Goal: Navigation & Orientation: Find specific page/section

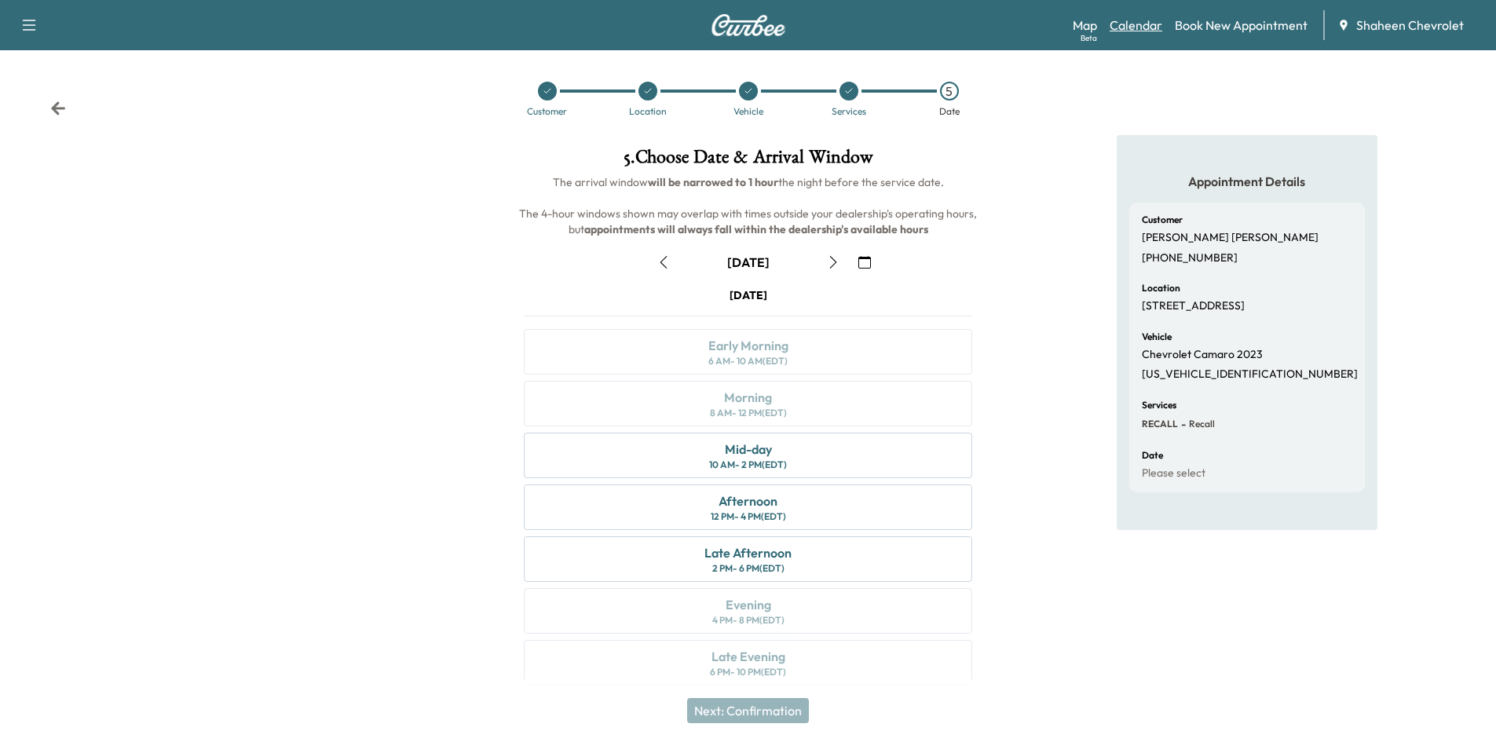
click at [1132, 25] on link "Calendar" at bounding box center [1136, 25] width 53 height 19
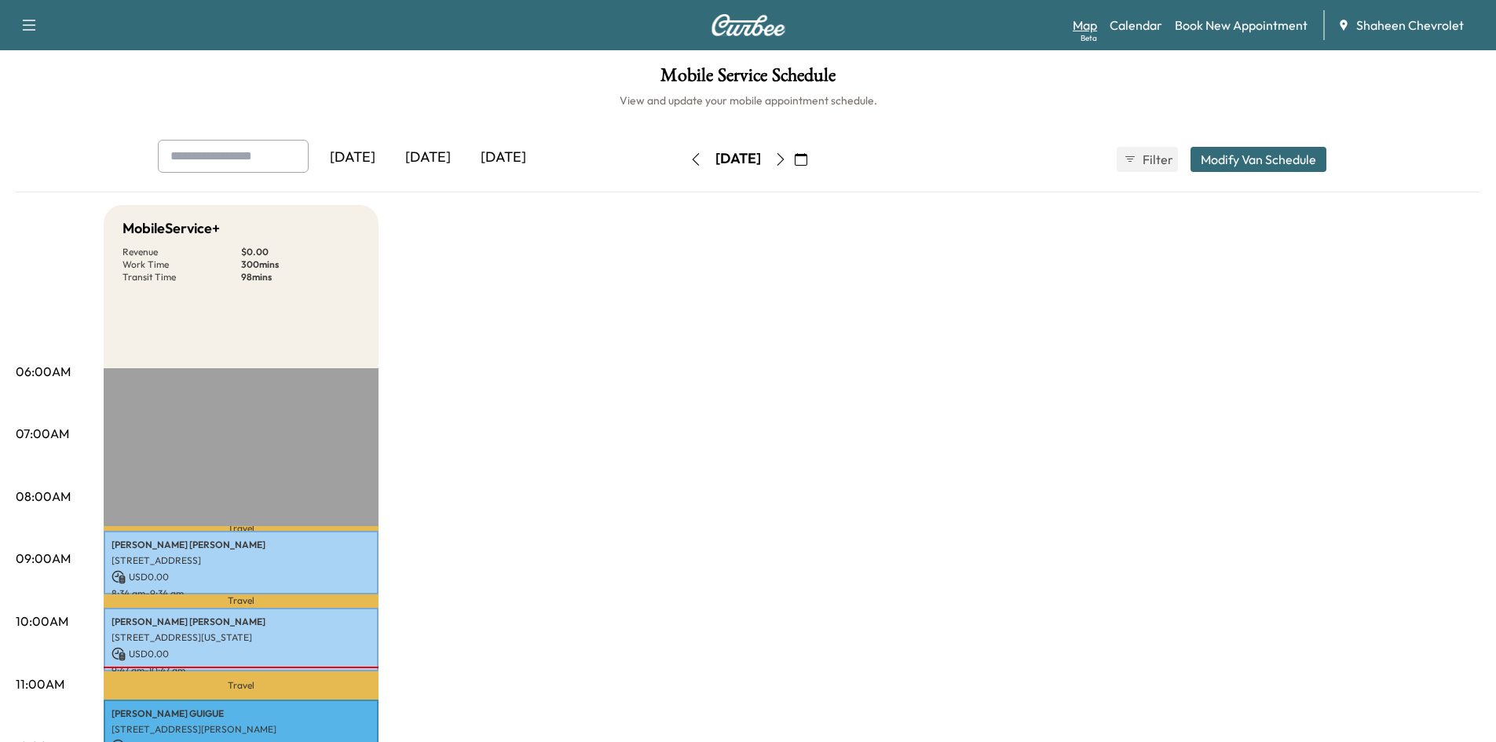
click at [1078, 23] on link "Map Beta" at bounding box center [1085, 25] width 24 height 19
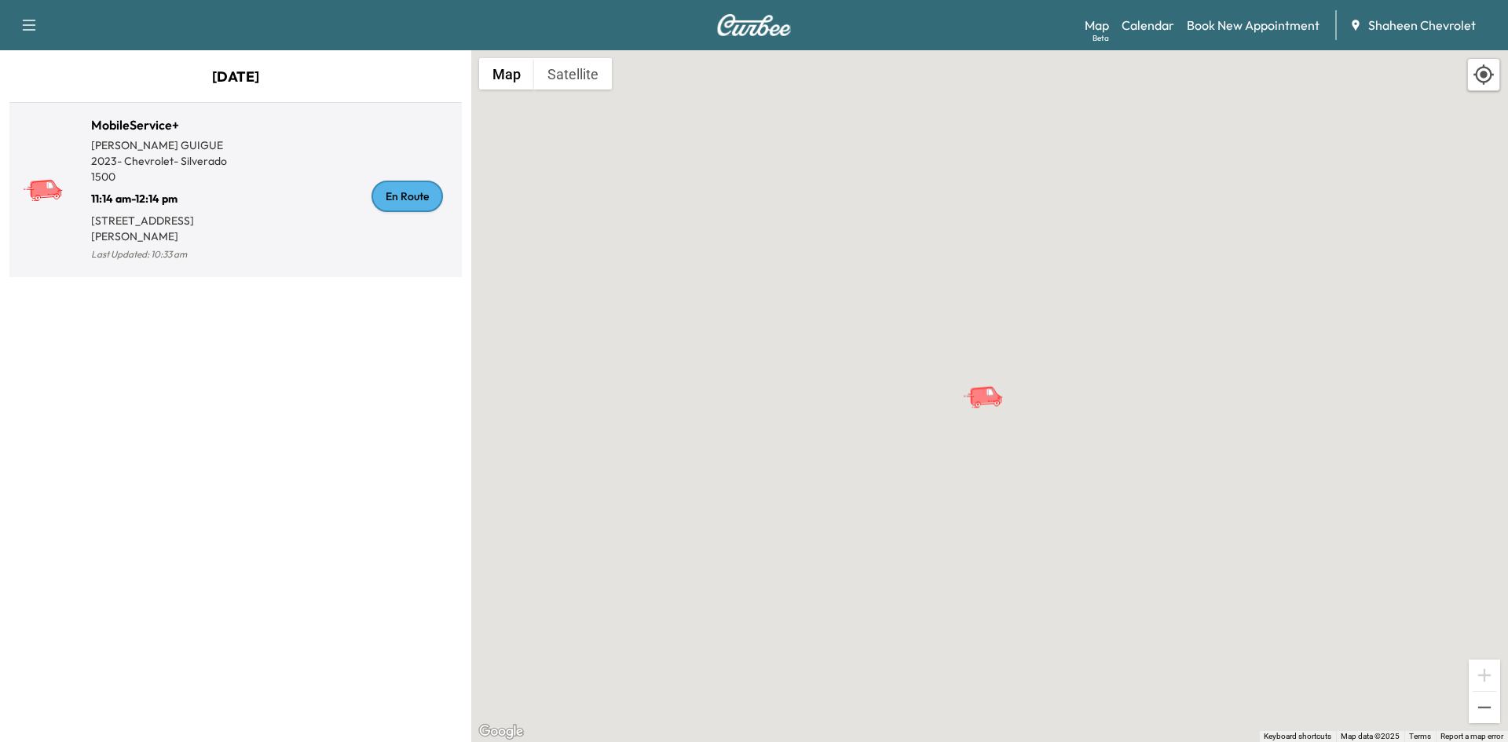
click at [320, 203] on div "En Route" at bounding box center [346, 196] width 220 height 137
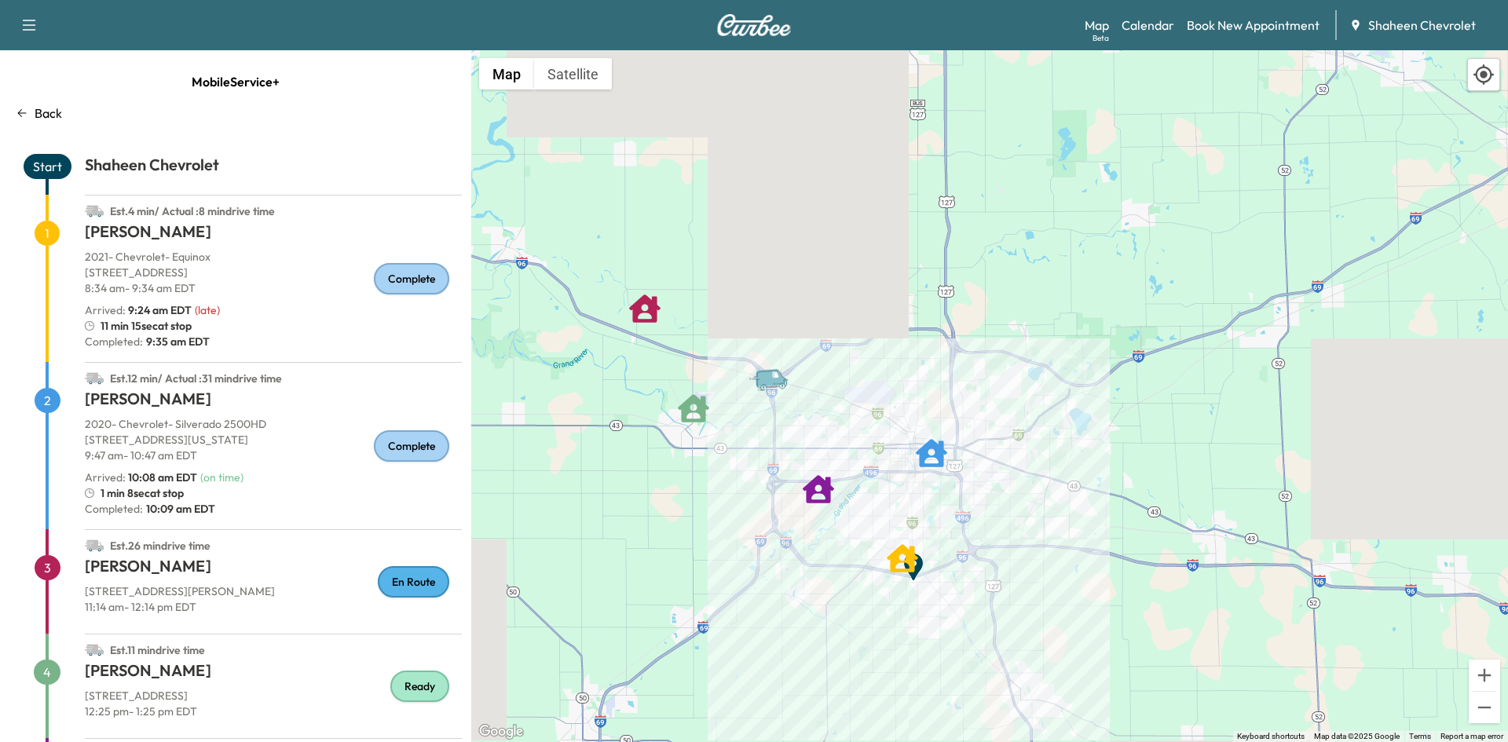
drag, startPoint x: 619, startPoint y: 297, endPoint x: 713, endPoint y: 405, distance: 143.6
click at [709, 405] on icon "GENA MYLES" at bounding box center [693, 408] width 31 height 31
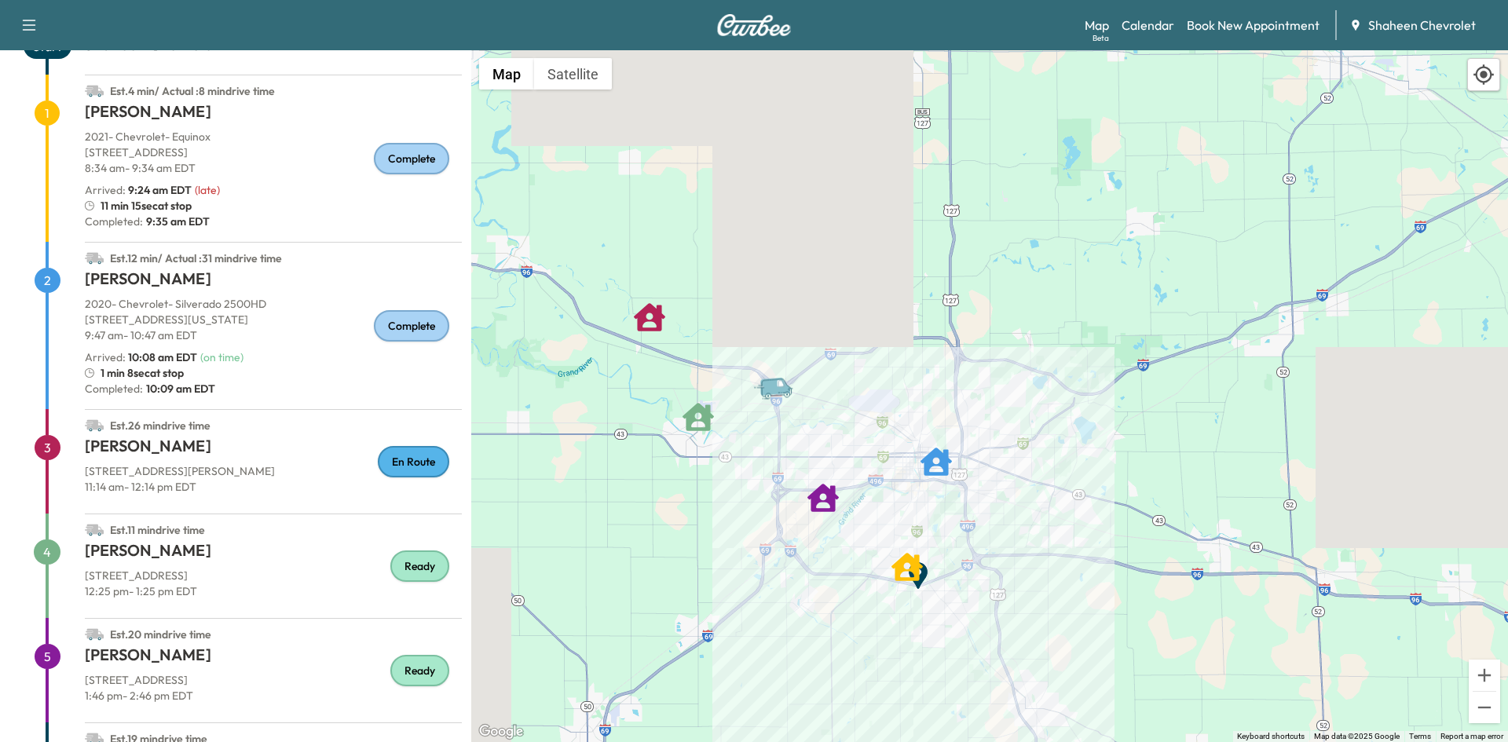
scroll to position [157, 0]
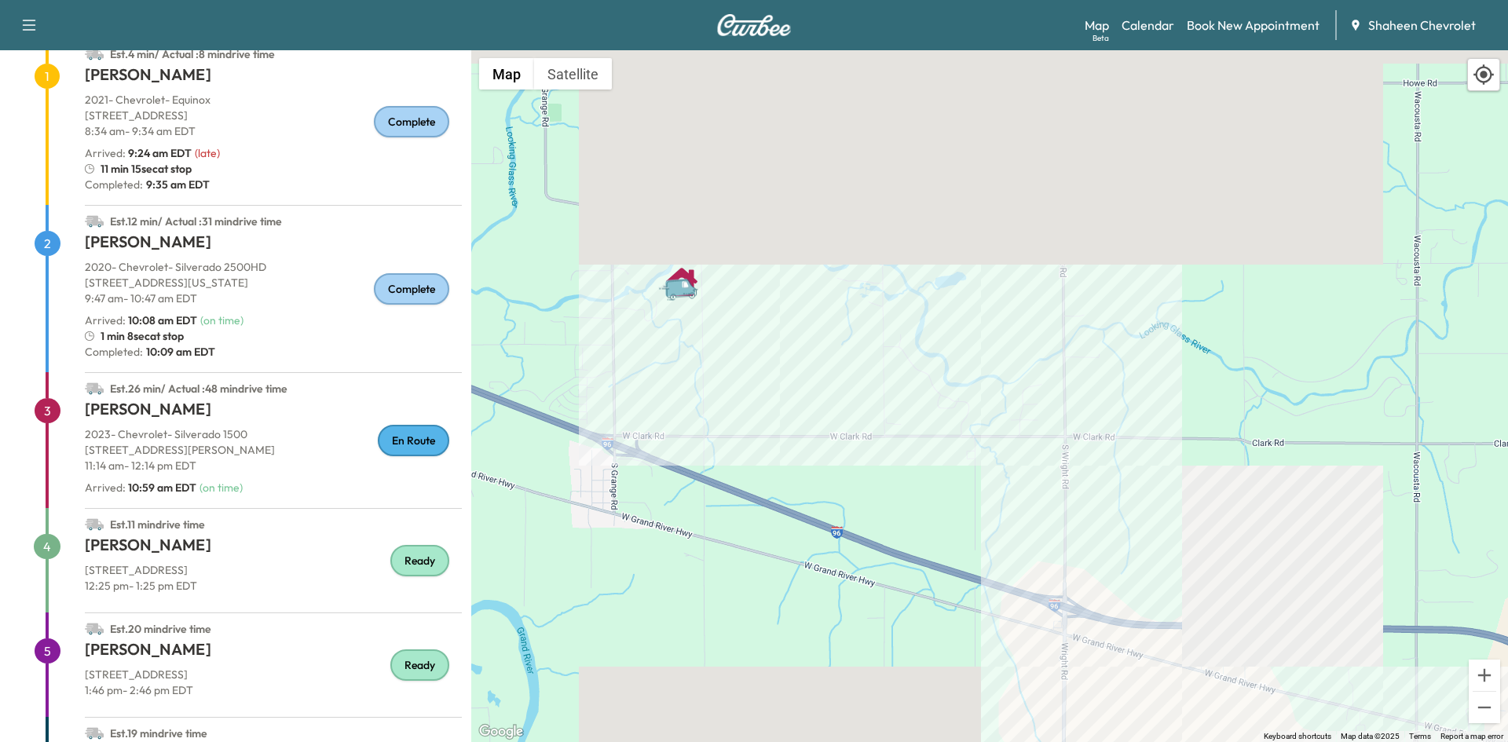
drag, startPoint x: 723, startPoint y: 205, endPoint x: 657, endPoint y: 530, distance: 331.8
click at [660, 533] on div "To activate drag with keyboard, press Alt + Enter. Once in keyboard drag state,…" at bounding box center [989, 396] width 1037 height 692
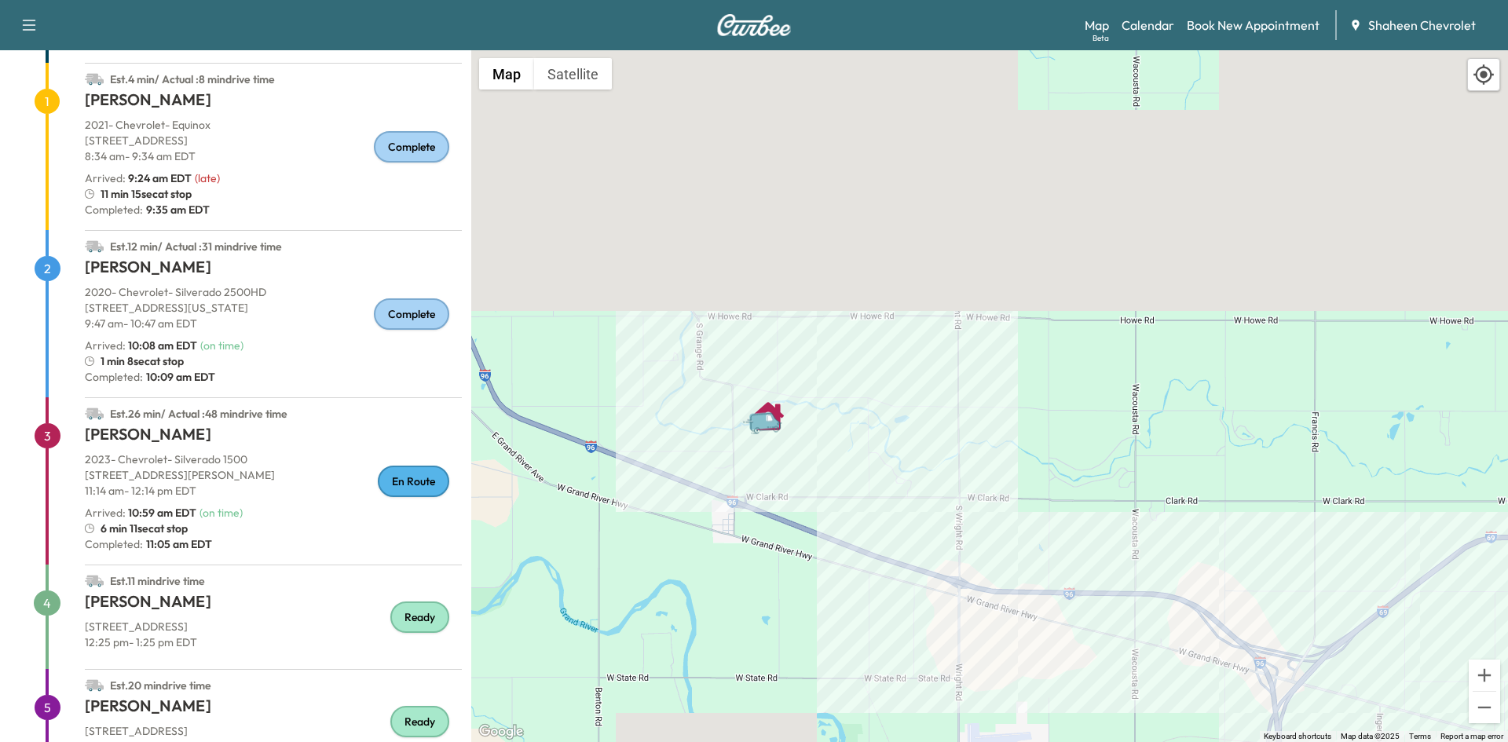
scroll to position [0, 0]
